Goal: Go to known website: Access a specific website the user already knows

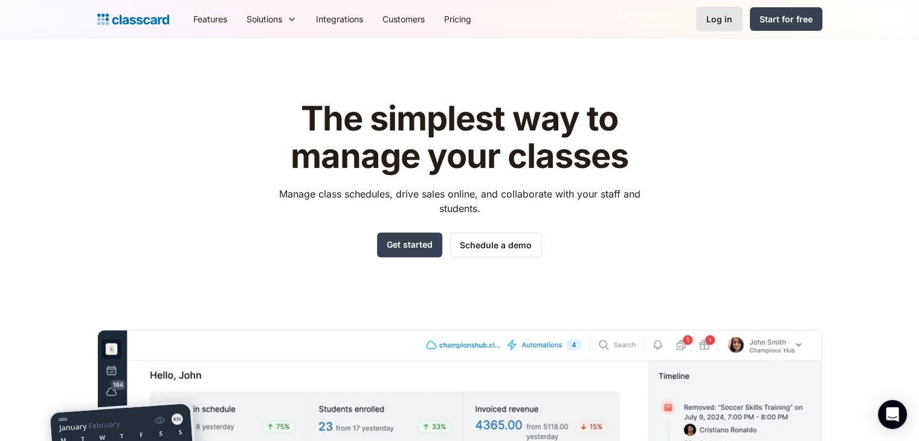
click at [704, 19] on link "Log in" at bounding box center [719, 19] width 47 height 25
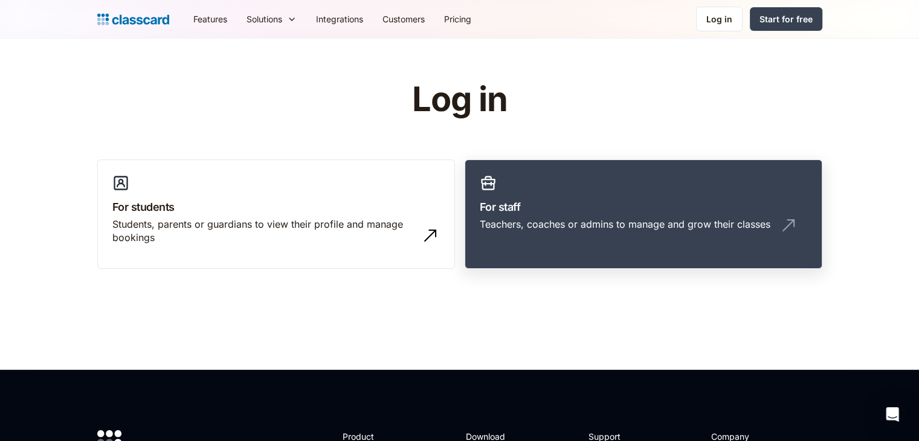
click at [596, 207] on h3 "For staff" at bounding box center [643, 207] width 327 height 16
